Goal: Information Seeking & Learning: Compare options

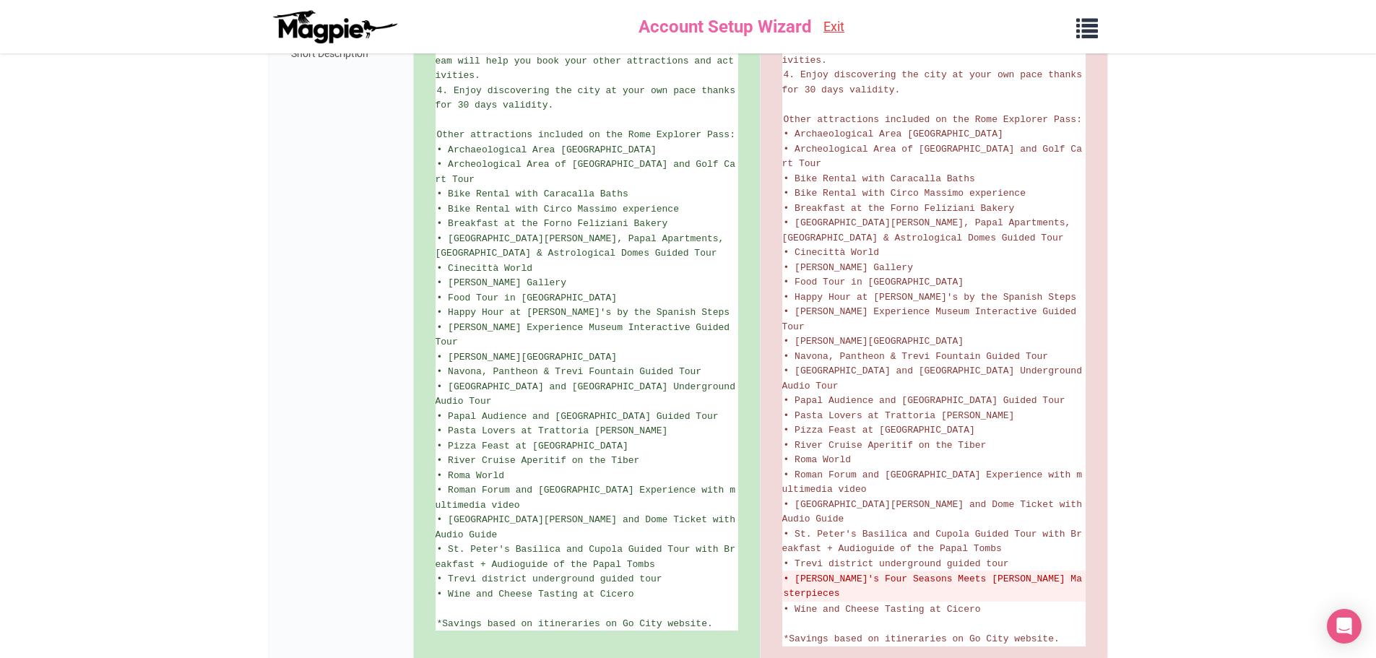
scroll to position [935, 0]
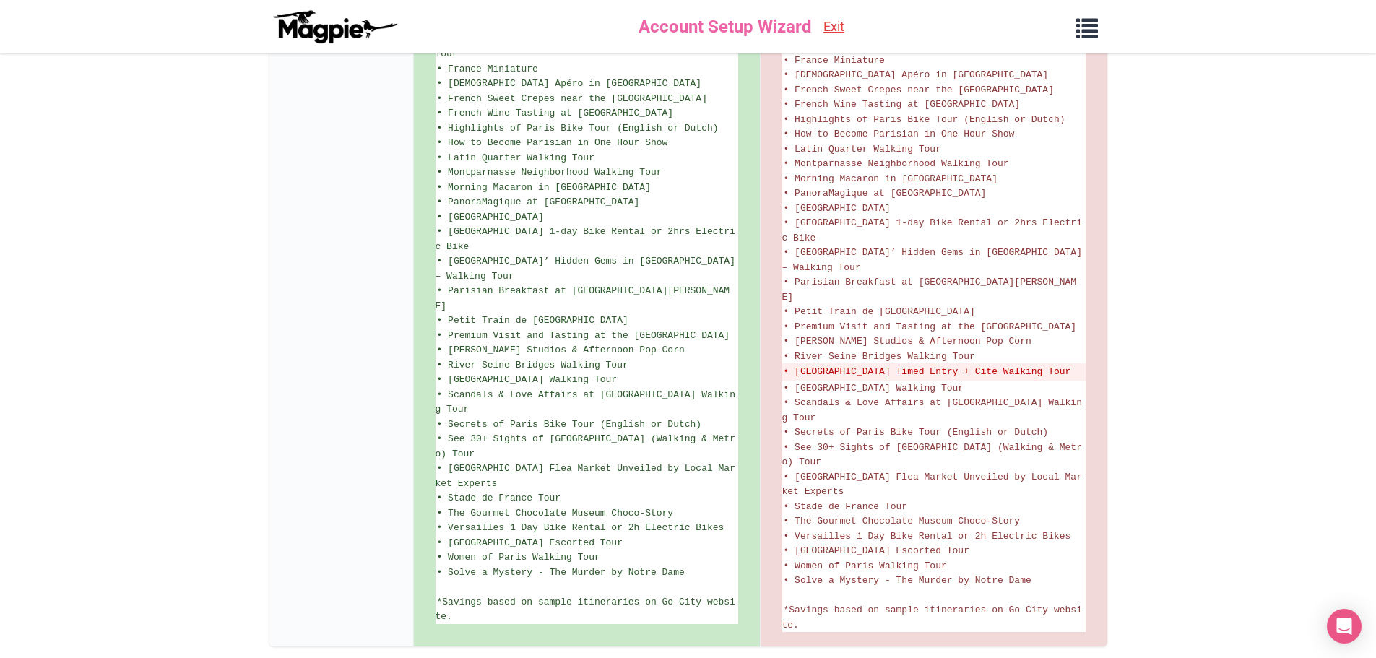
scroll to position [1068, 0]
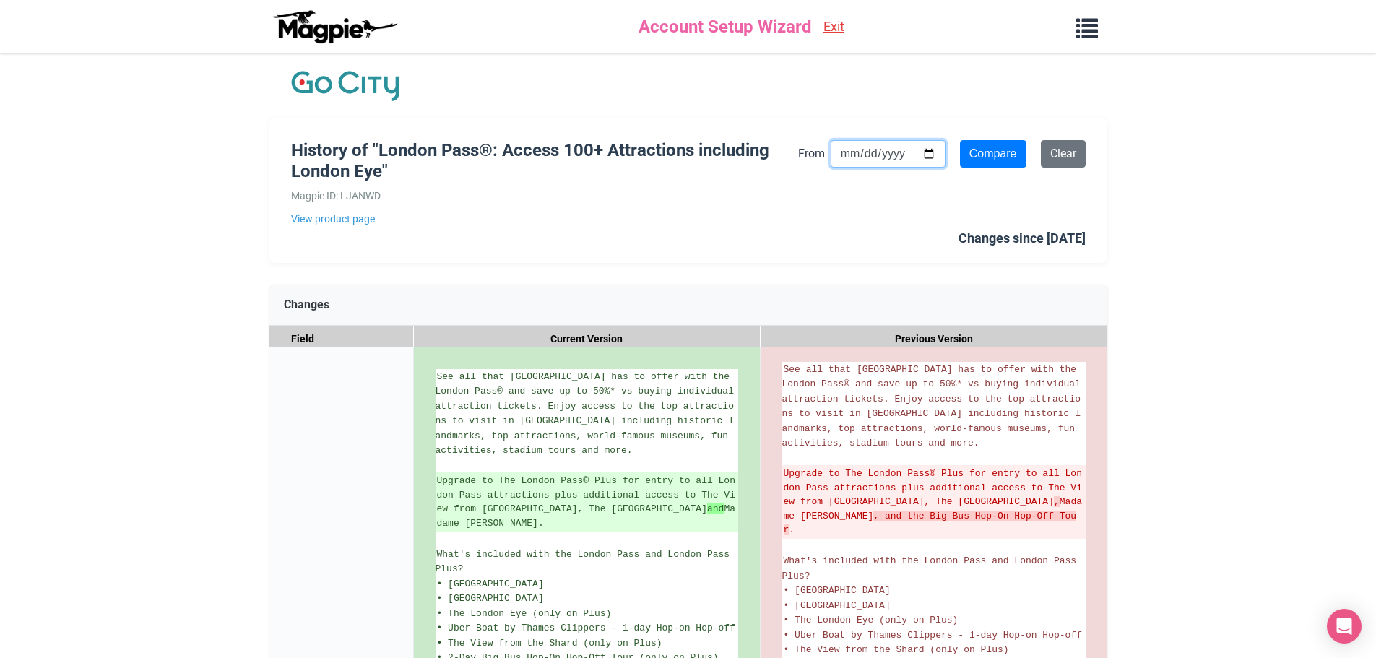
click at [872, 158] on input "[DATE]" at bounding box center [888, 153] width 115 height 27
type input "[DATE]"
click at [974, 159] on input "Compare" at bounding box center [993, 153] width 66 height 27
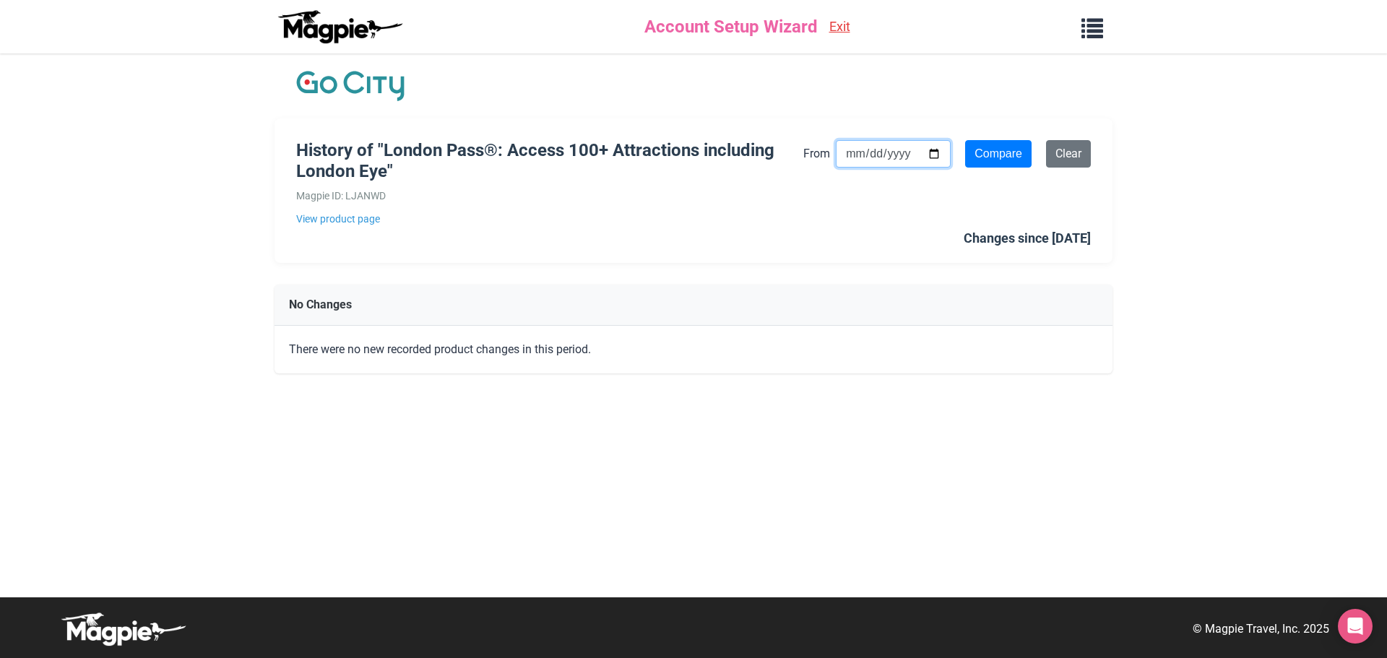
click at [854, 158] on input "[DATE]" at bounding box center [893, 153] width 115 height 27
type input "[DATE]"
click at [967, 153] on input "Compare" at bounding box center [998, 153] width 66 height 27
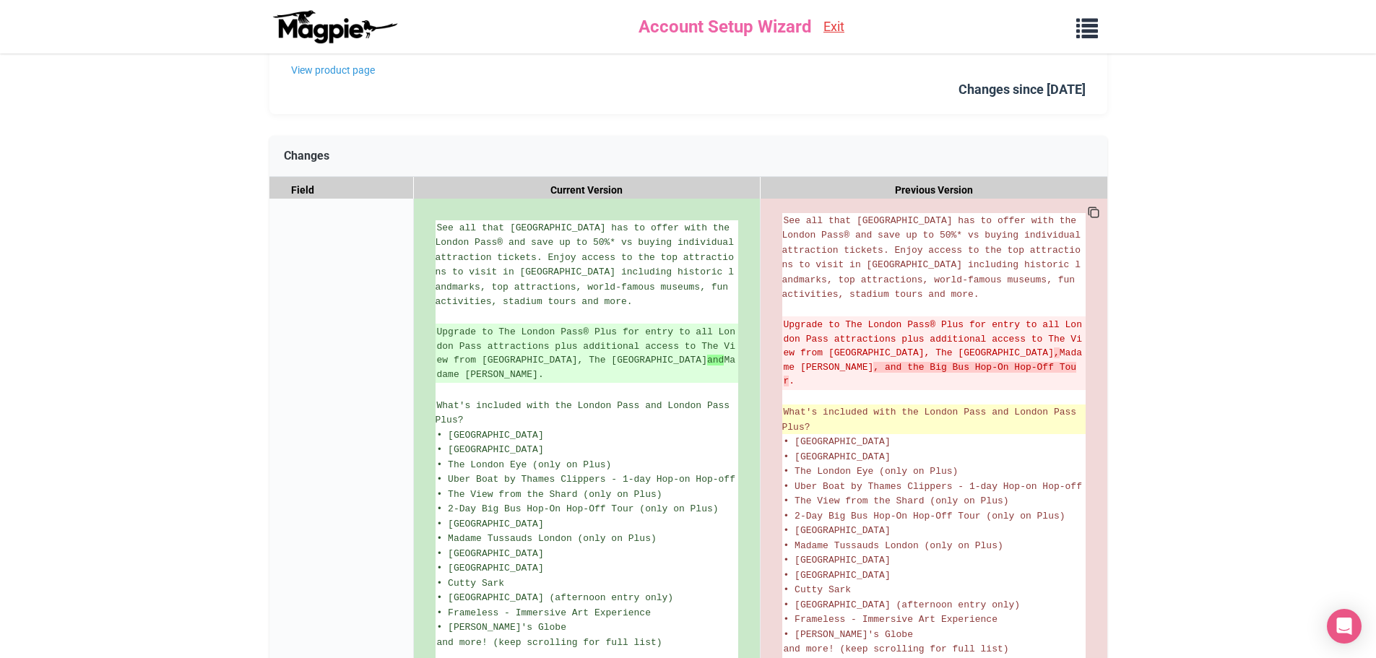
scroll to position [217, 0]
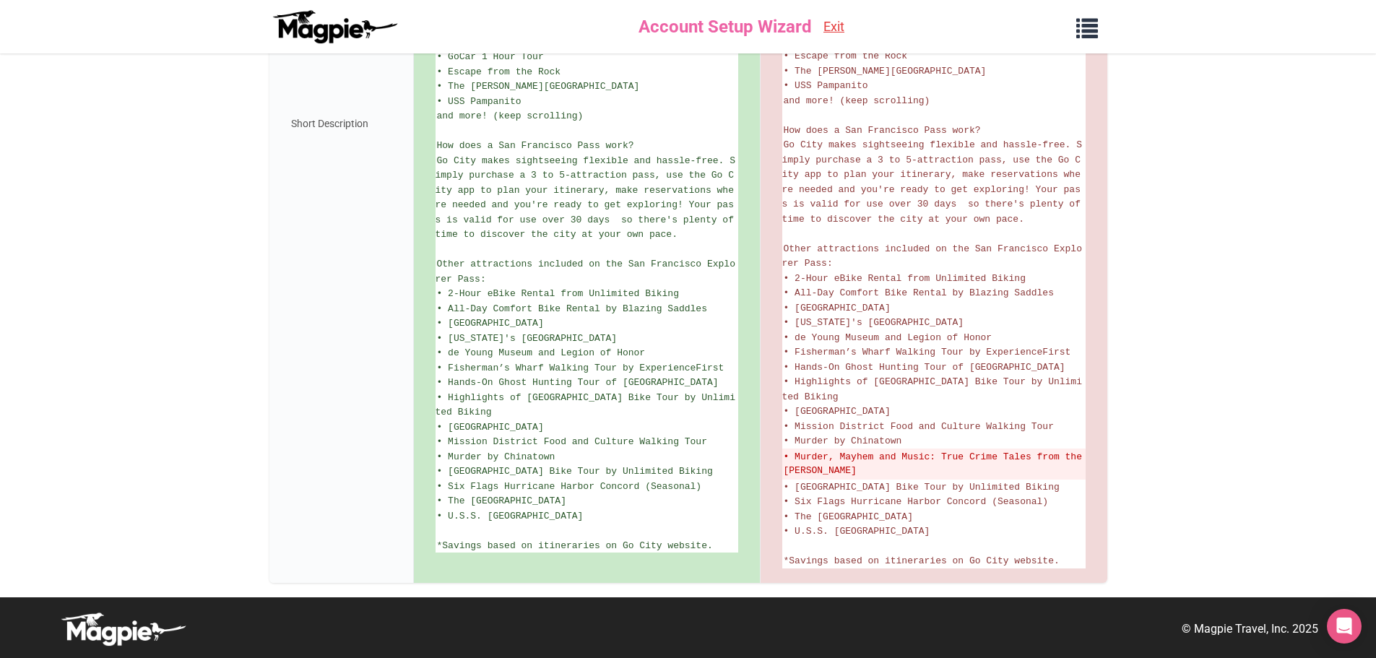
scroll to position [698, 0]
